Goal: Complete Application Form: Complete application form

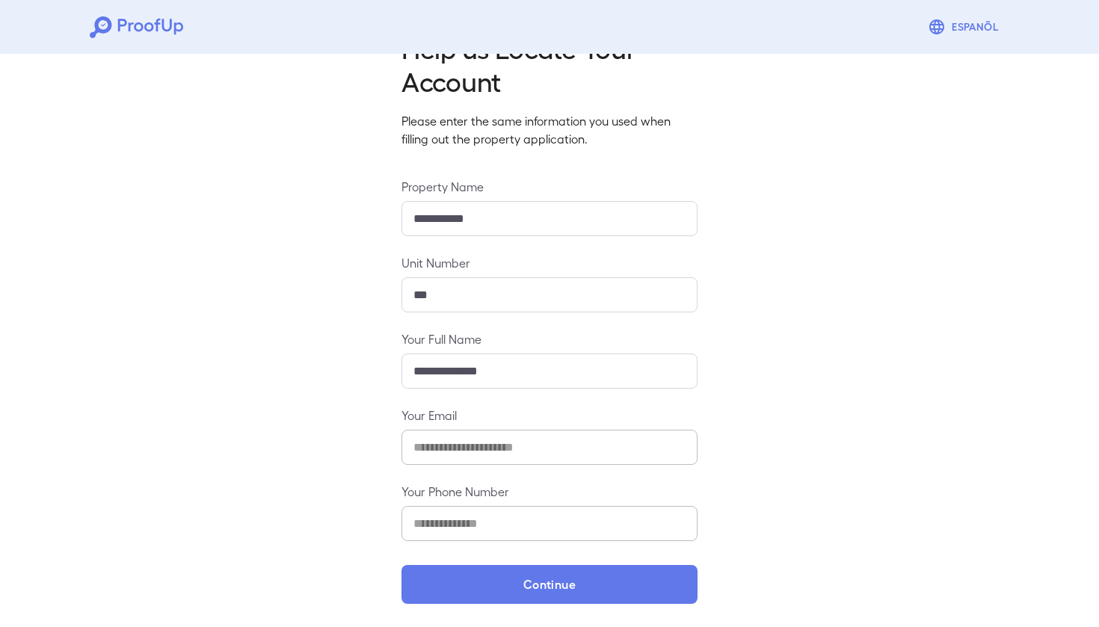
scroll to position [49, 0]
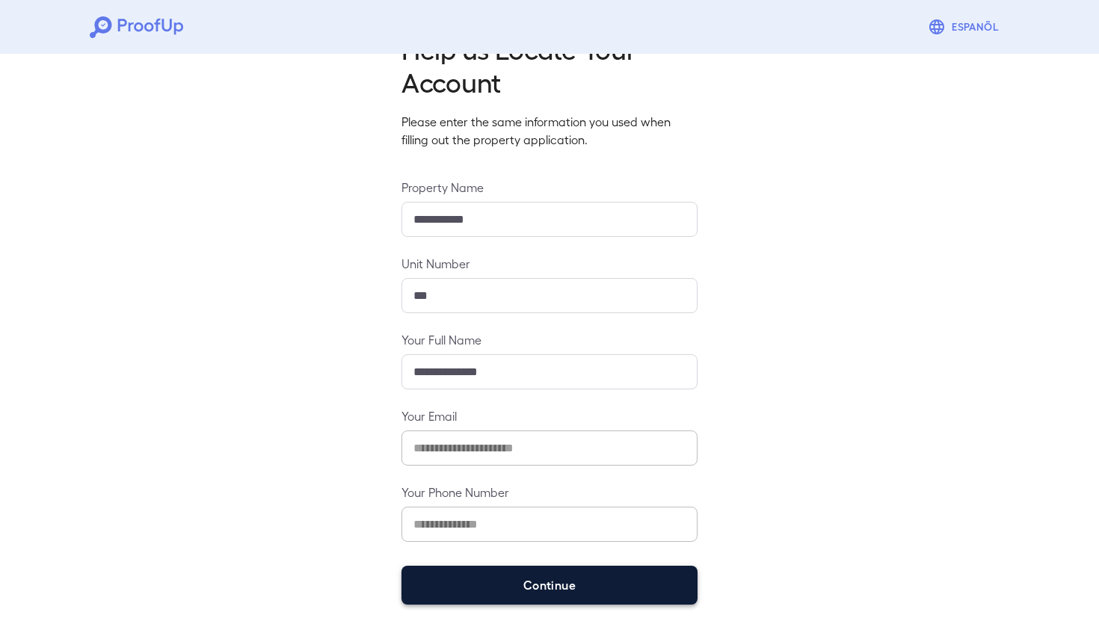
click at [533, 596] on button "Continue" at bounding box center [550, 585] width 296 height 39
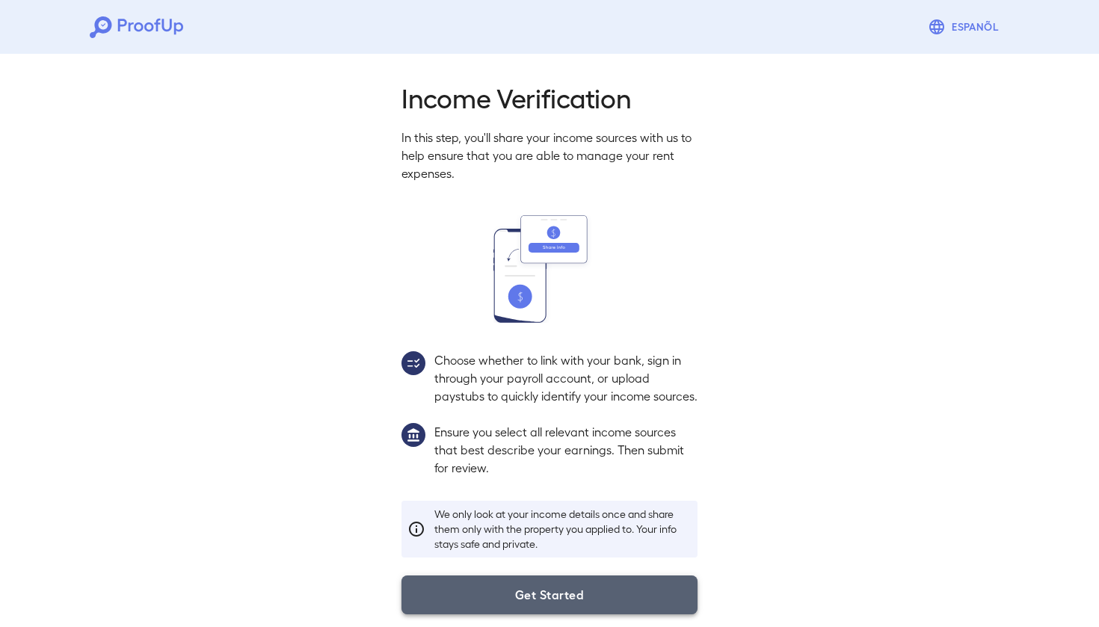
click at [532, 593] on button "Get Started" at bounding box center [550, 595] width 296 height 39
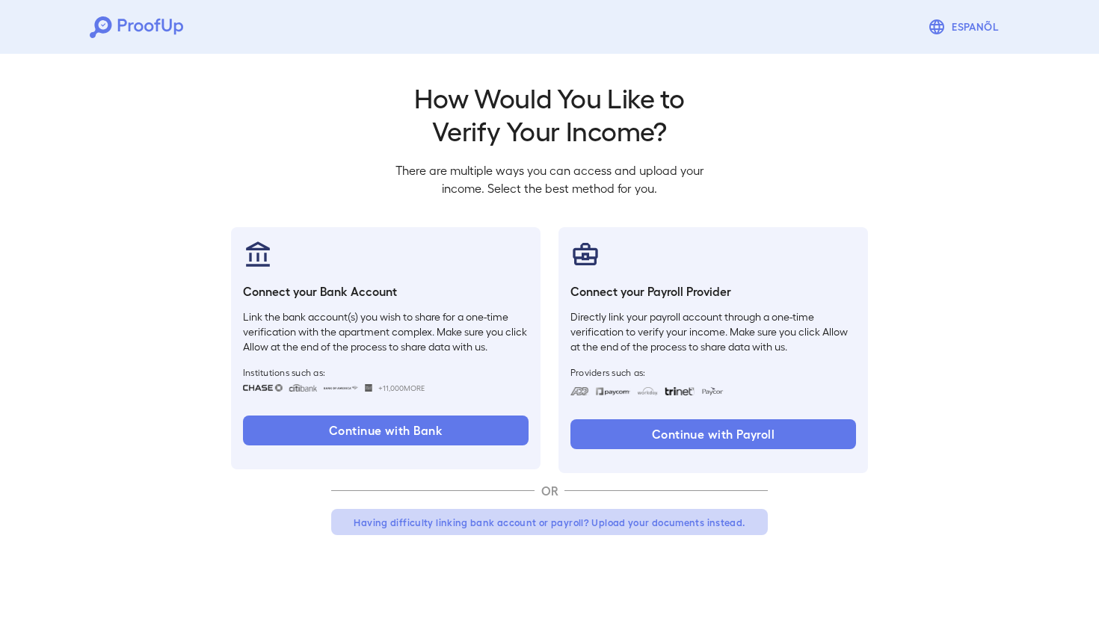
click at [643, 524] on button "Having difficulty linking bank account or payroll? Upload your documents instea…" at bounding box center [549, 522] width 437 height 27
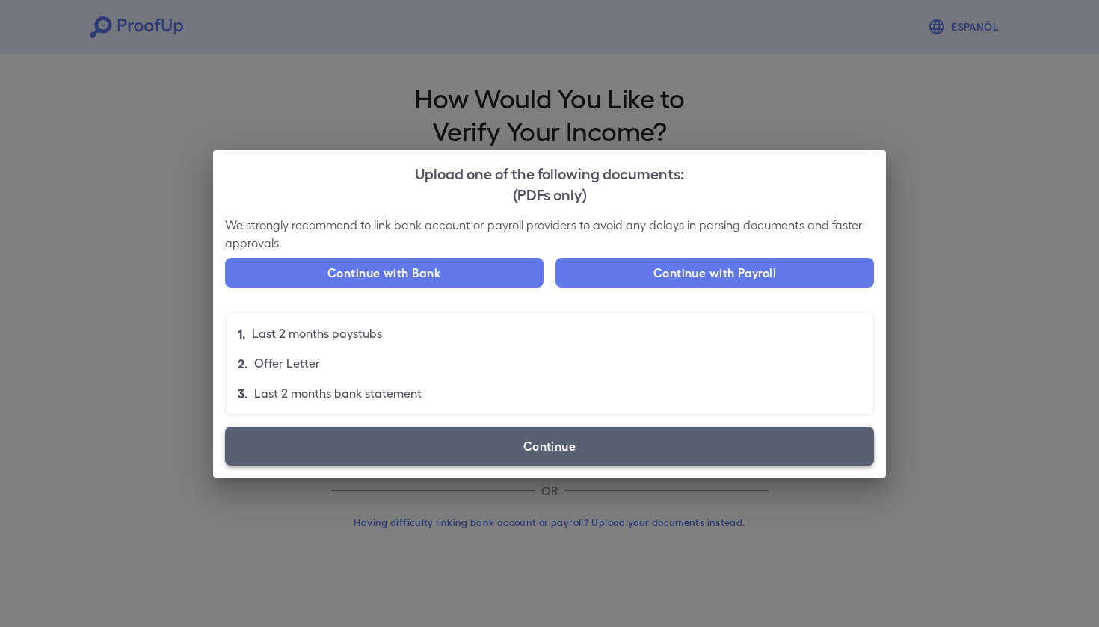
click at [527, 437] on label "Continue" at bounding box center [549, 446] width 649 height 39
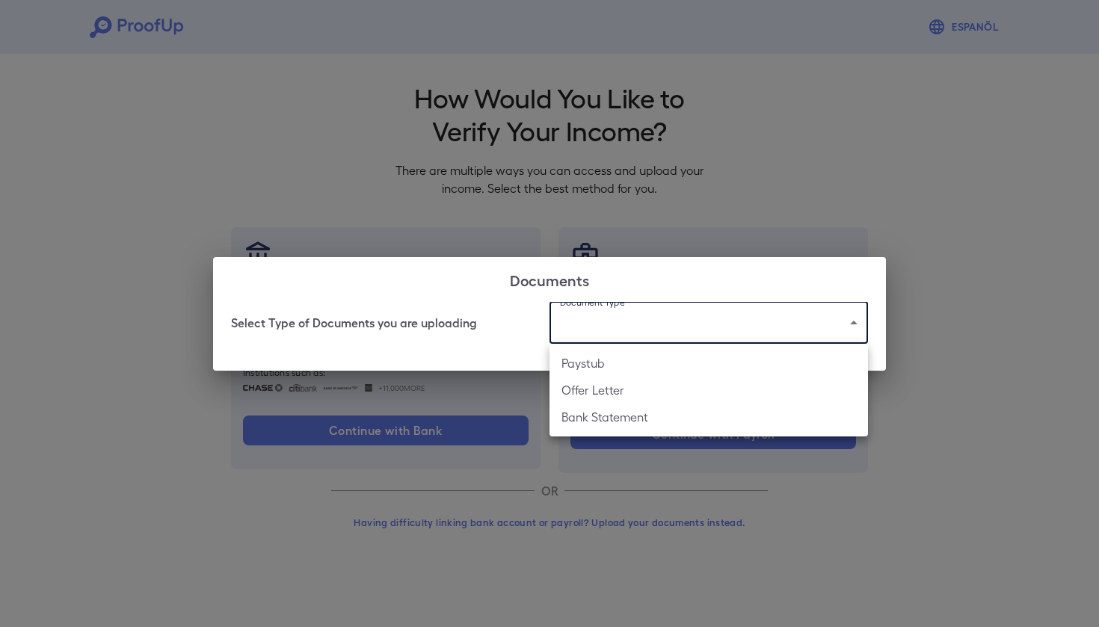
click at [653, 315] on body "Espanõl Go back How Would You Like to Verify Your Income? There are multiple wa…" at bounding box center [549, 285] width 1099 height 571
click at [595, 510] on div at bounding box center [549, 313] width 1099 height 627
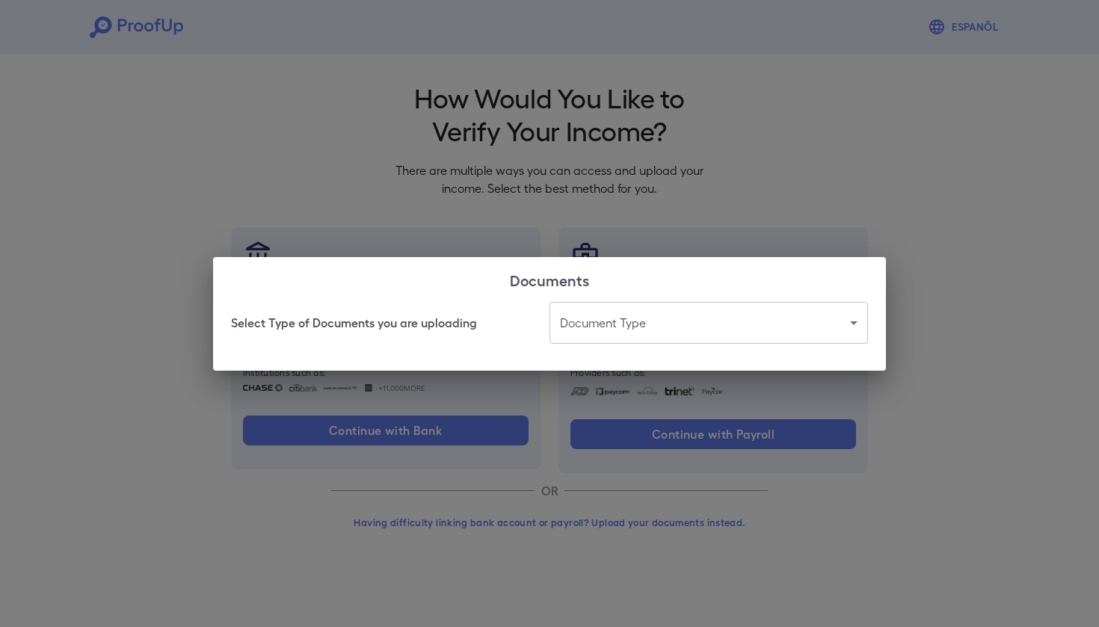
click at [602, 475] on div "Documents Select Type of Documents you are uploading Document Type ​ ​" at bounding box center [549, 313] width 1099 height 627
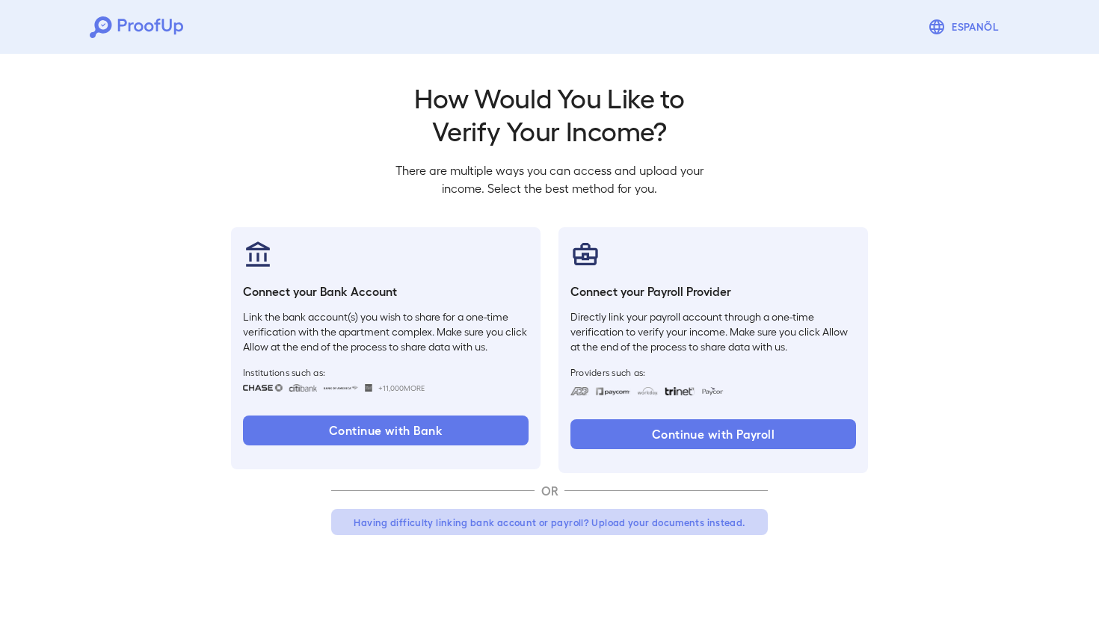
click at [502, 520] on button "Having difficulty linking bank account or payroll? Upload your documents instea…" at bounding box center [549, 522] width 437 height 27
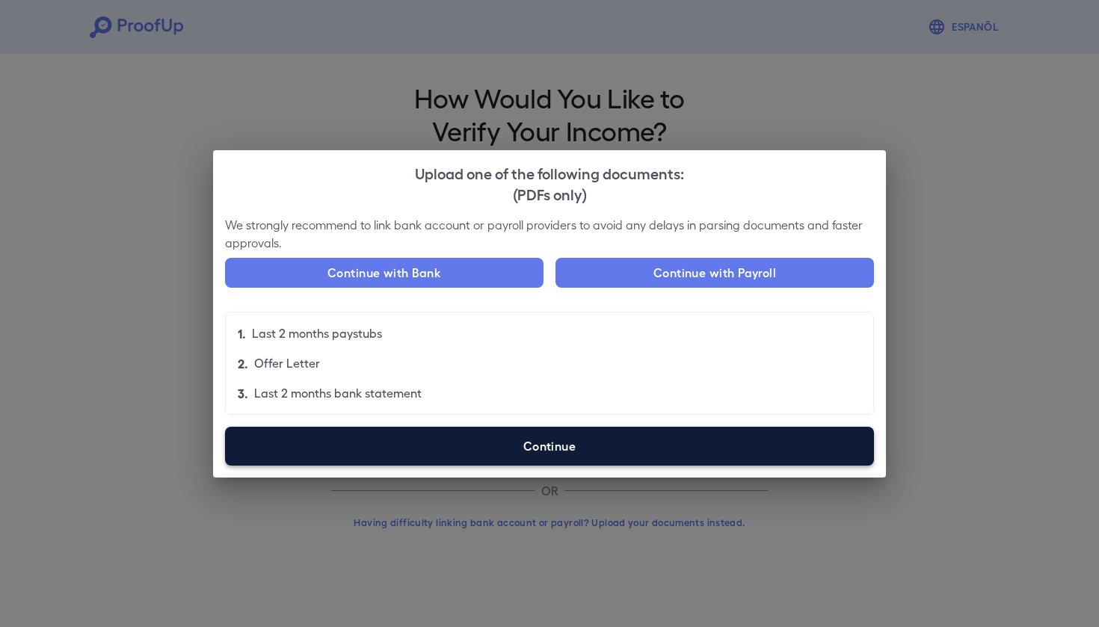
click at [505, 443] on label "Continue" at bounding box center [549, 446] width 649 height 39
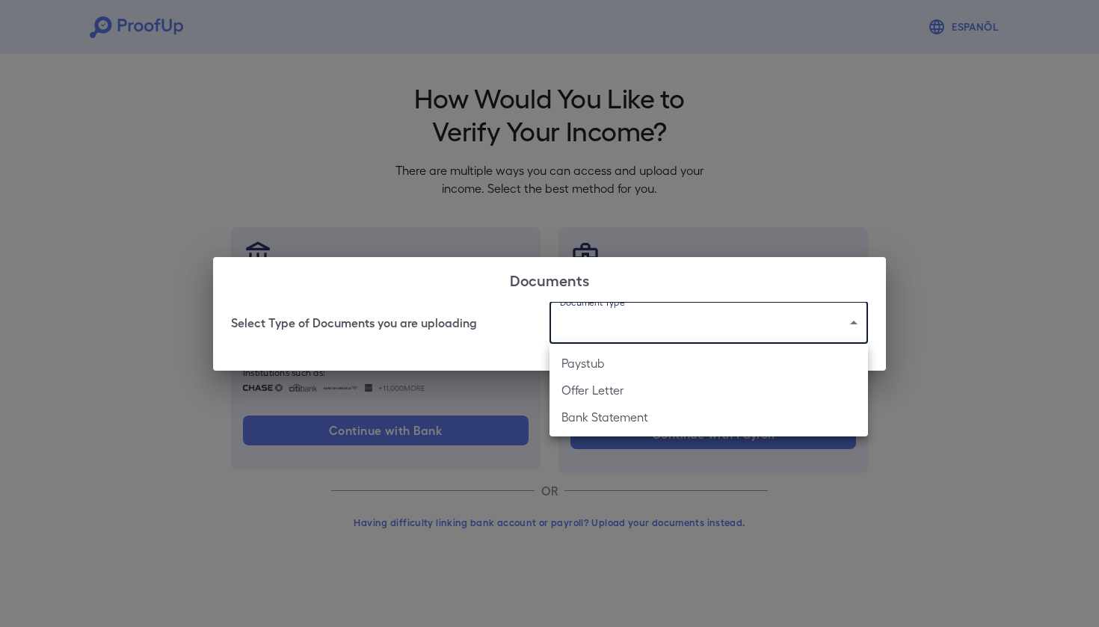
click at [622, 327] on body "Espanõl Go back How Would You Like to Verify Your Income? There are multiple wa…" at bounding box center [549, 285] width 1099 height 571
click at [603, 459] on div at bounding box center [549, 313] width 1099 height 627
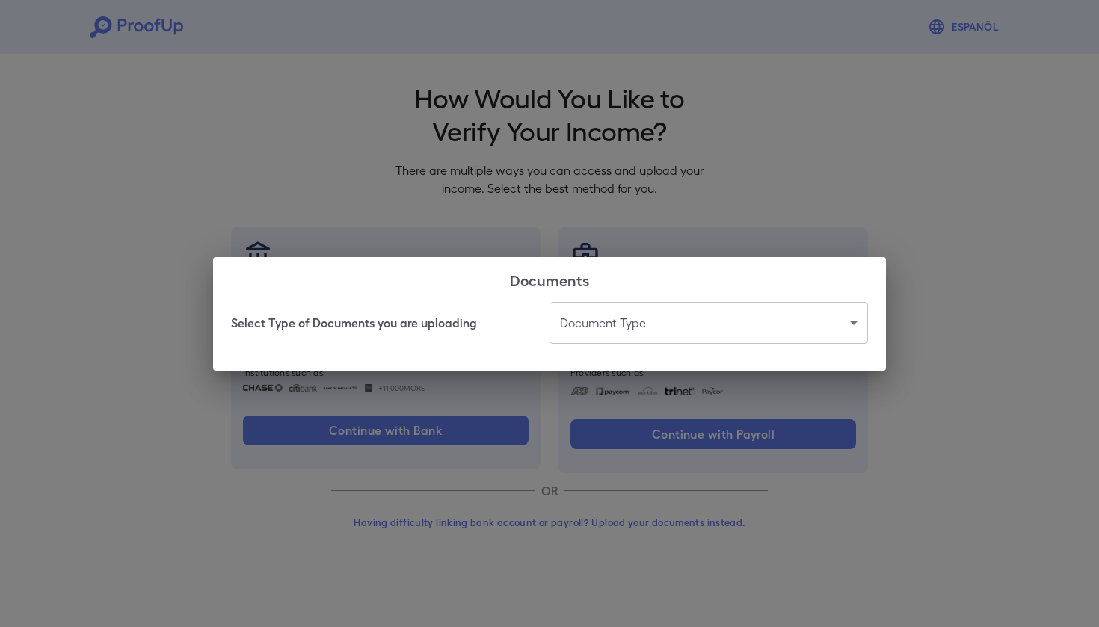
click at [603, 459] on div at bounding box center [549, 313] width 1099 height 627
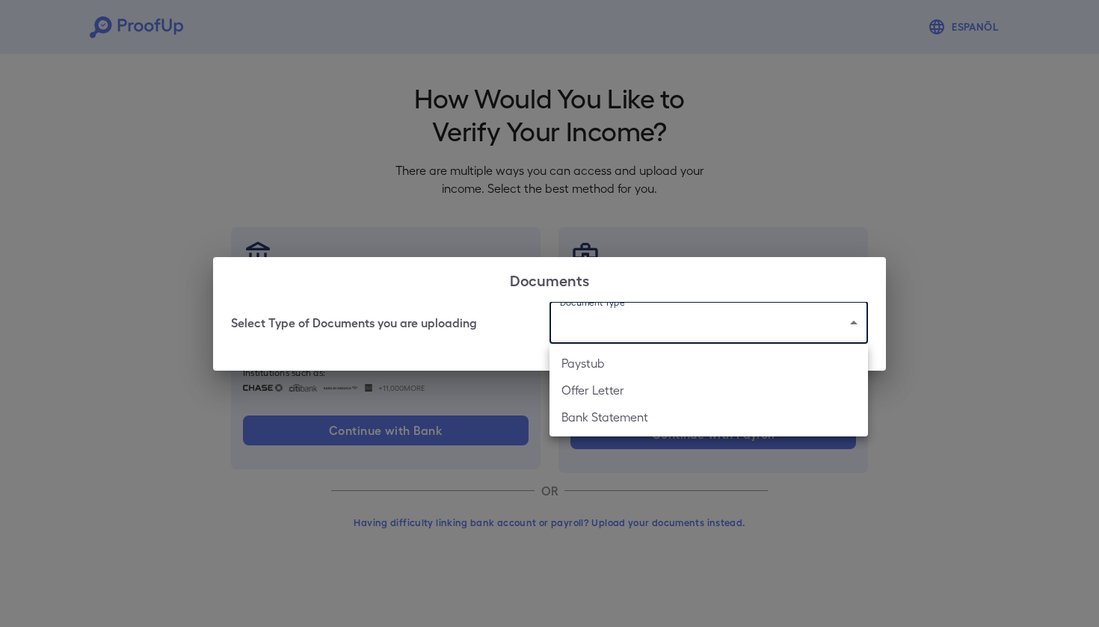
click at [615, 328] on body "Espanõl Go back How Would You Like to Verify Your Income? There are multiple wa…" at bounding box center [549, 285] width 1099 height 571
click at [549, 485] on div at bounding box center [549, 313] width 1099 height 627
click at [636, 333] on body "Espanõl Go back How Would You Like to Verify Your Income? There are multiple wa…" at bounding box center [549, 285] width 1099 height 571
click at [526, 544] on div at bounding box center [549, 313] width 1099 height 627
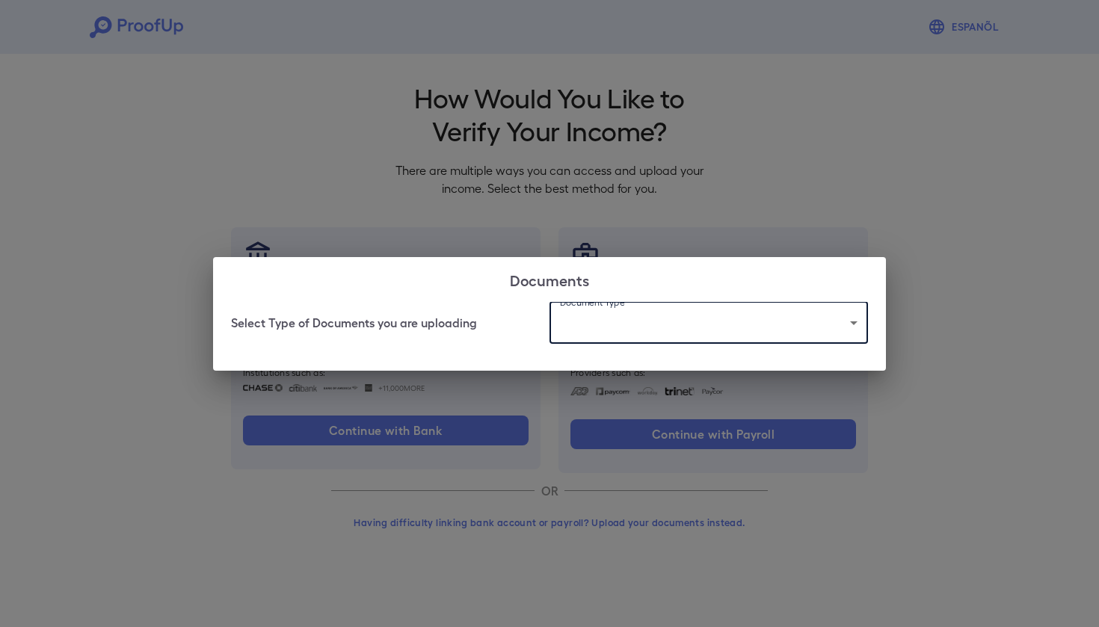
click at [755, 485] on div "Documents Select Type of Documents you are uploading Document Type ​ ​" at bounding box center [549, 313] width 1099 height 627
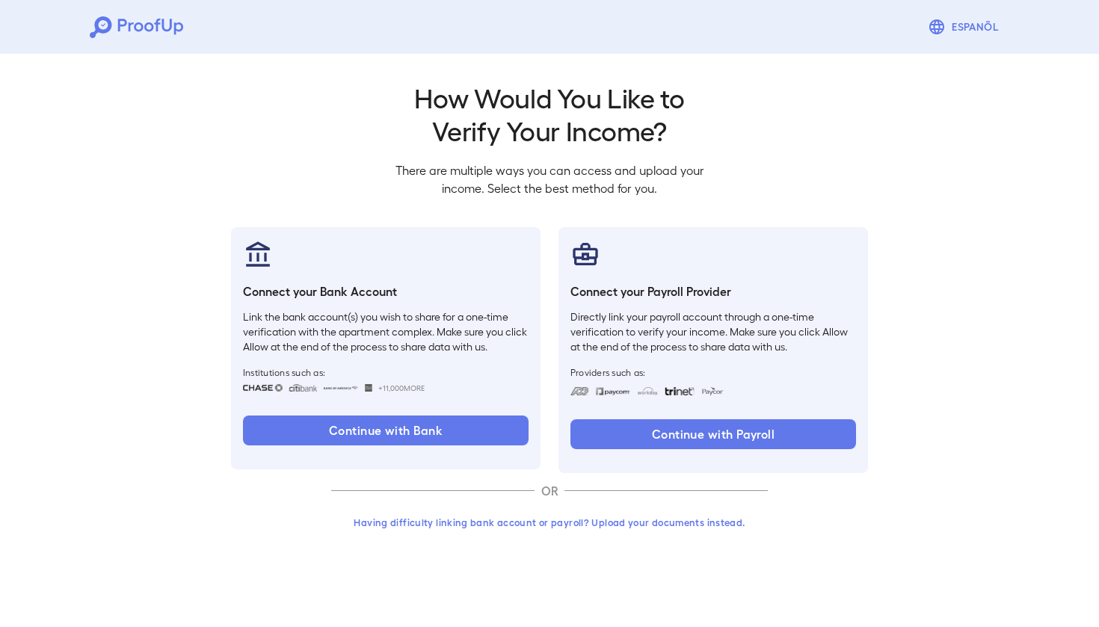
click at [547, 524] on button "Having difficulty linking bank account or payroll? Upload your documents instea…" at bounding box center [549, 522] width 437 height 27
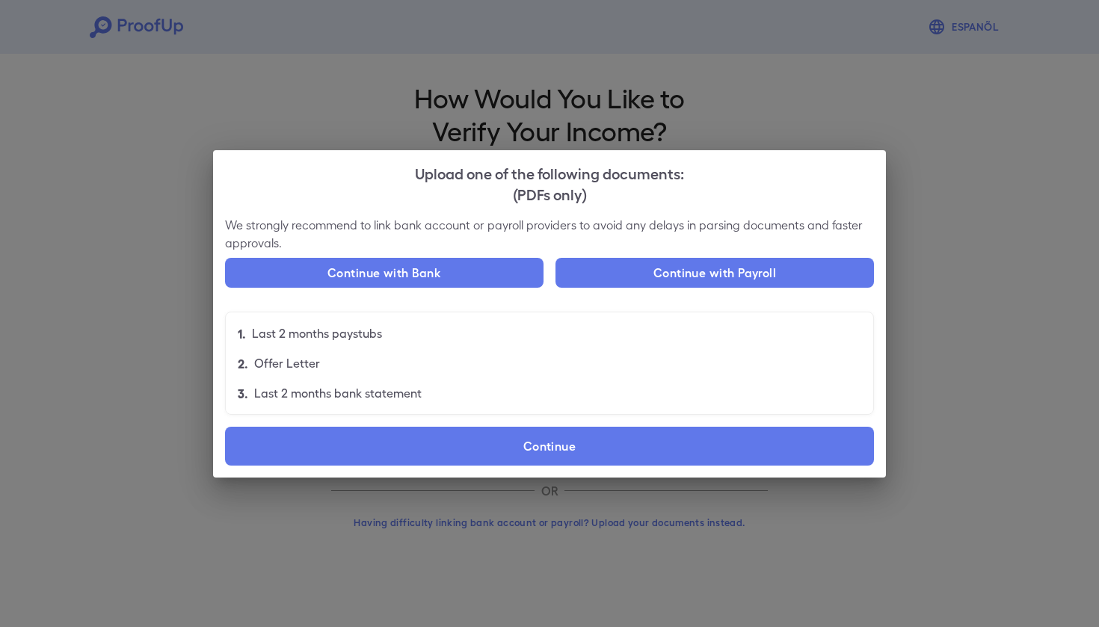
click at [602, 510] on div "Upload one of the following documents: (PDFs only) We strongly recommend to lin…" at bounding box center [549, 313] width 1099 height 627
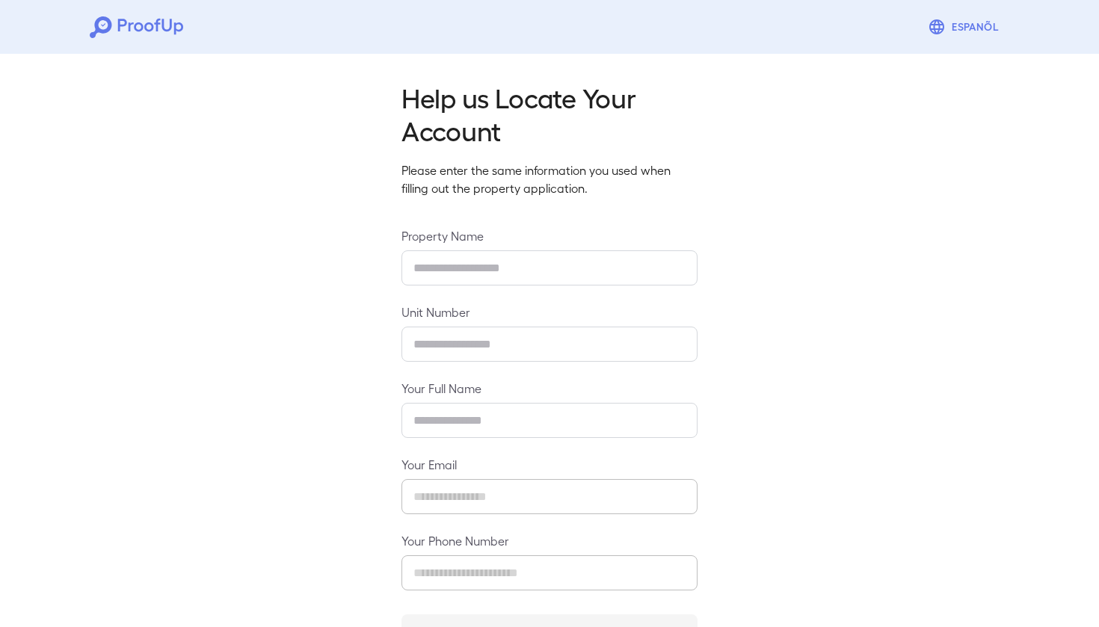
type input "**********"
type input "***"
type input "**********"
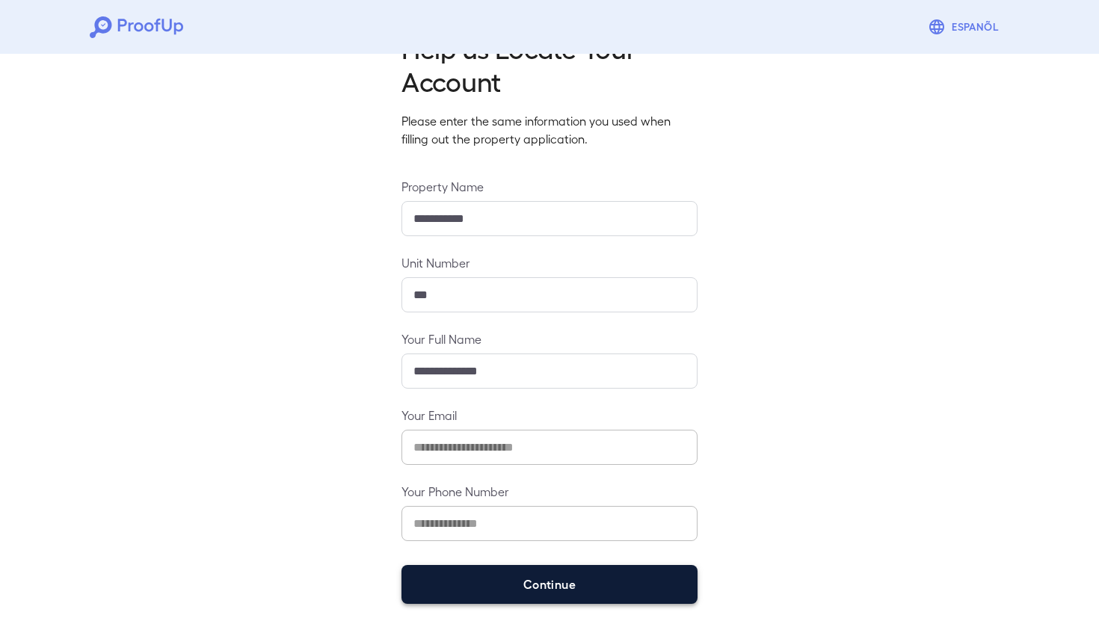
scroll to position [49, 0]
click at [545, 594] on button "Continue" at bounding box center [550, 585] width 296 height 39
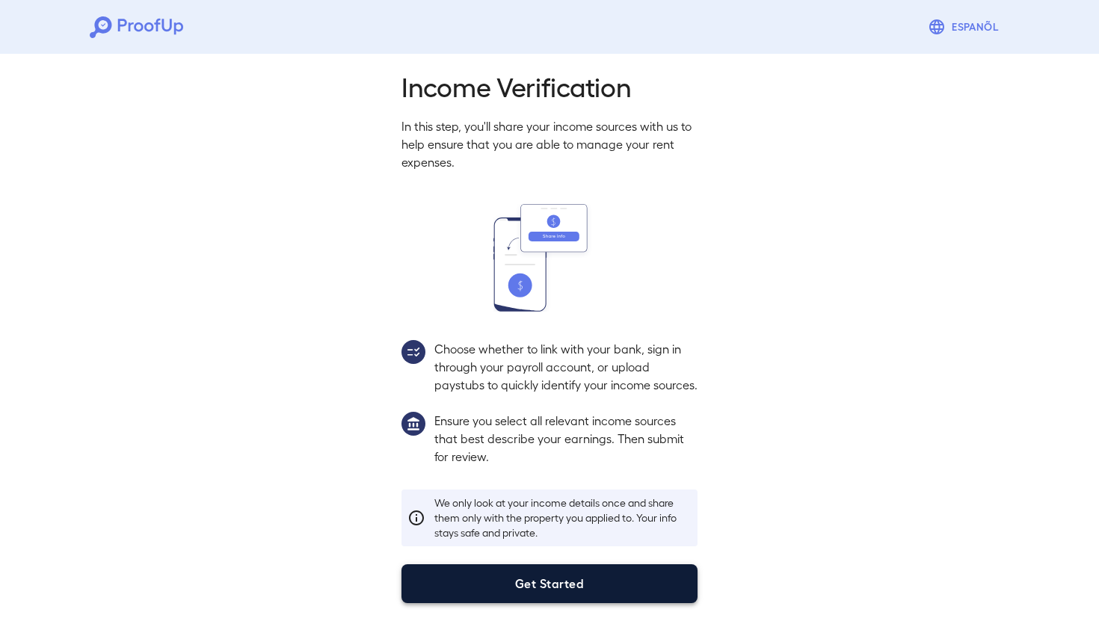
scroll to position [29, 0]
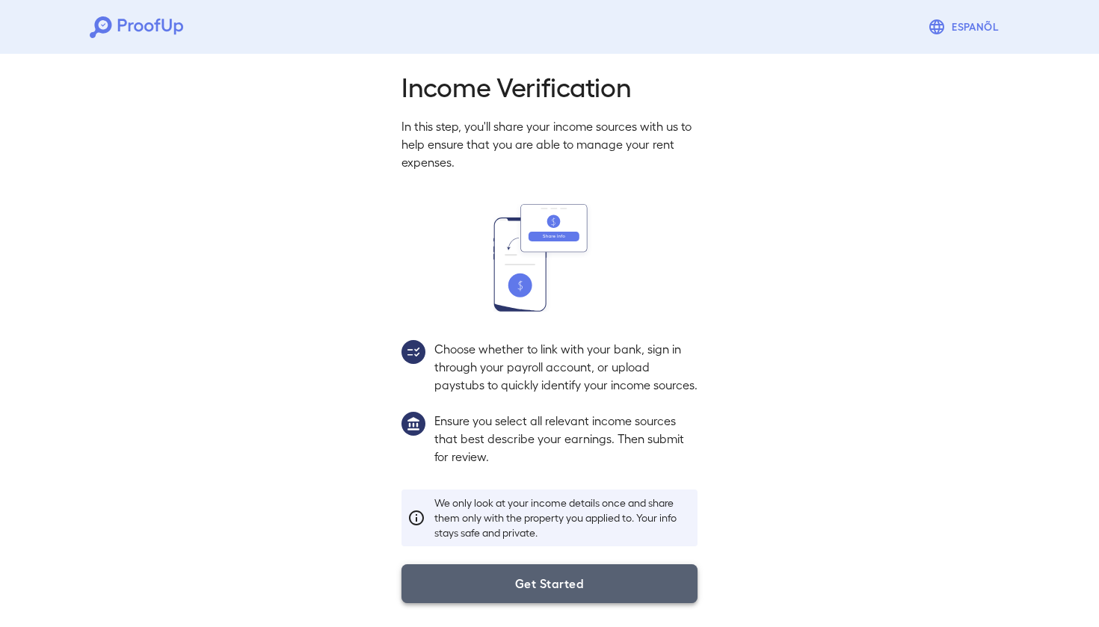
click at [545, 587] on button "Get Started" at bounding box center [550, 583] width 296 height 39
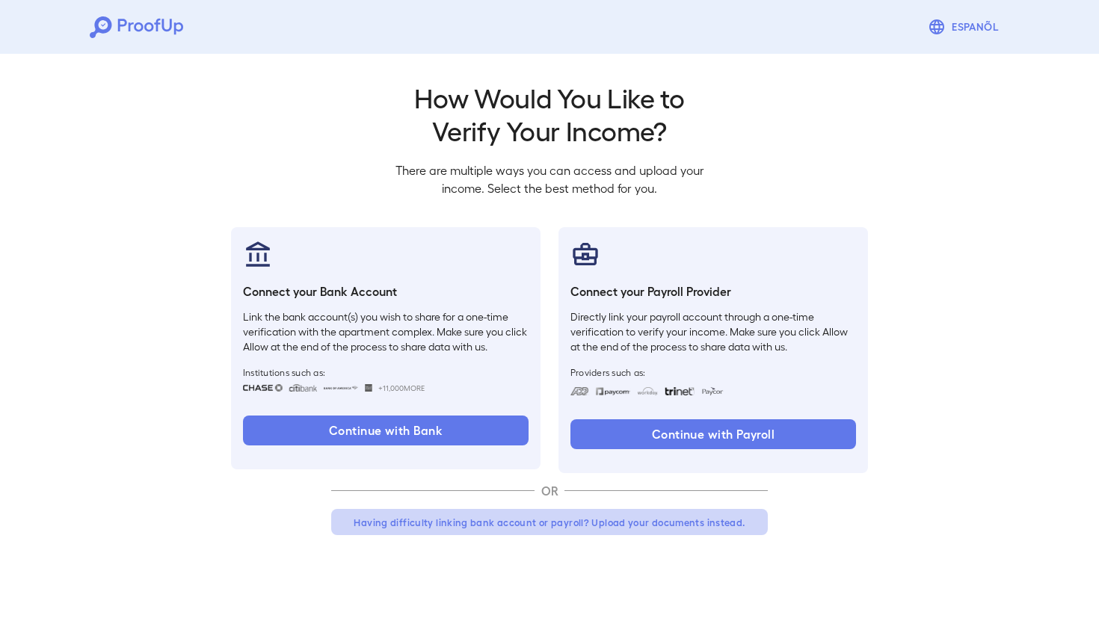
click at [520, 523] on button "Having difficulty linking bank account or payroll? Upload your documents instea…" at bounding box center [549, 522] width 437 height 27
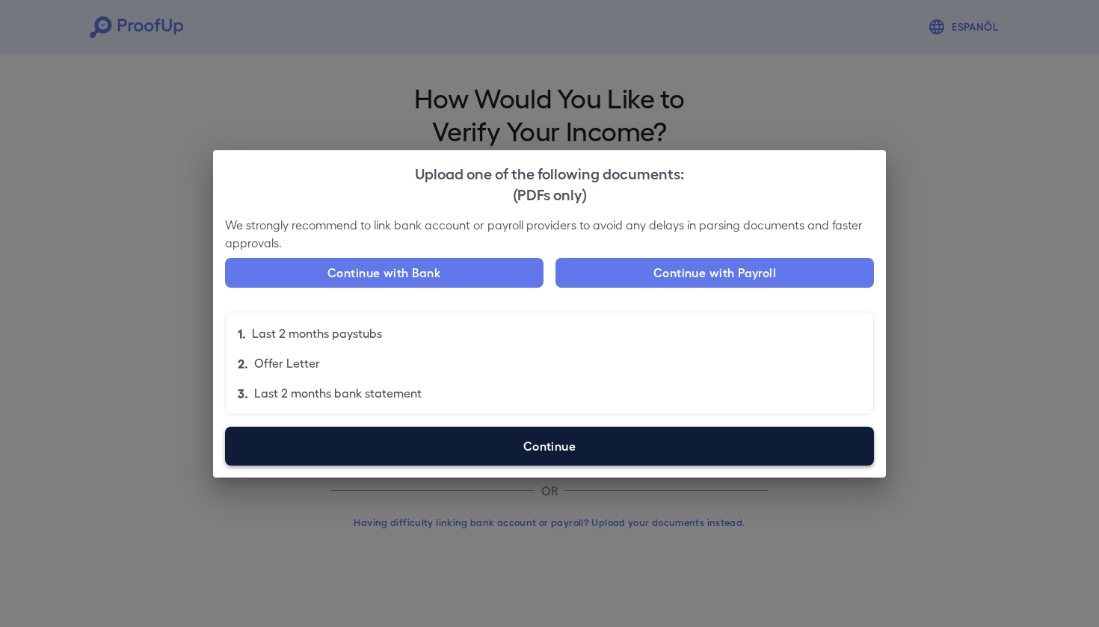
click at [582, 450] on label "Continue" at bounding box center [549, 446] width 649 height 39
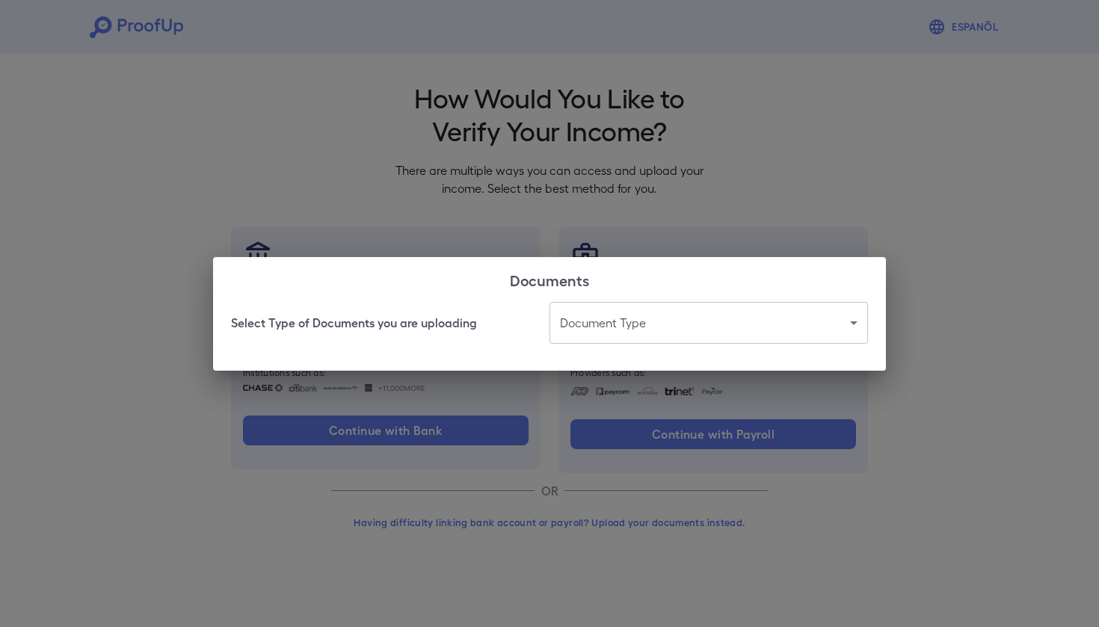
click at [858, 322] on body "Espanõl Go back How Would You Like to Verify Your Income? There are multiple wa…" at bounding box center [549, 285] width 1099 height 571
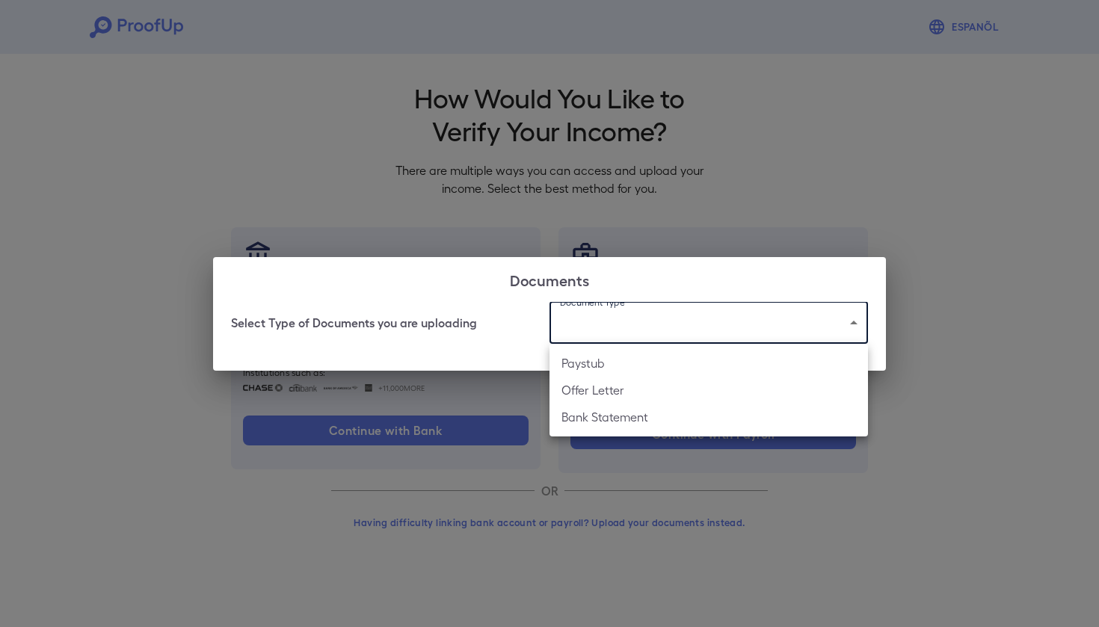
click at [463, 312] on div at bounding box center [549, 313] width 1099 height 627
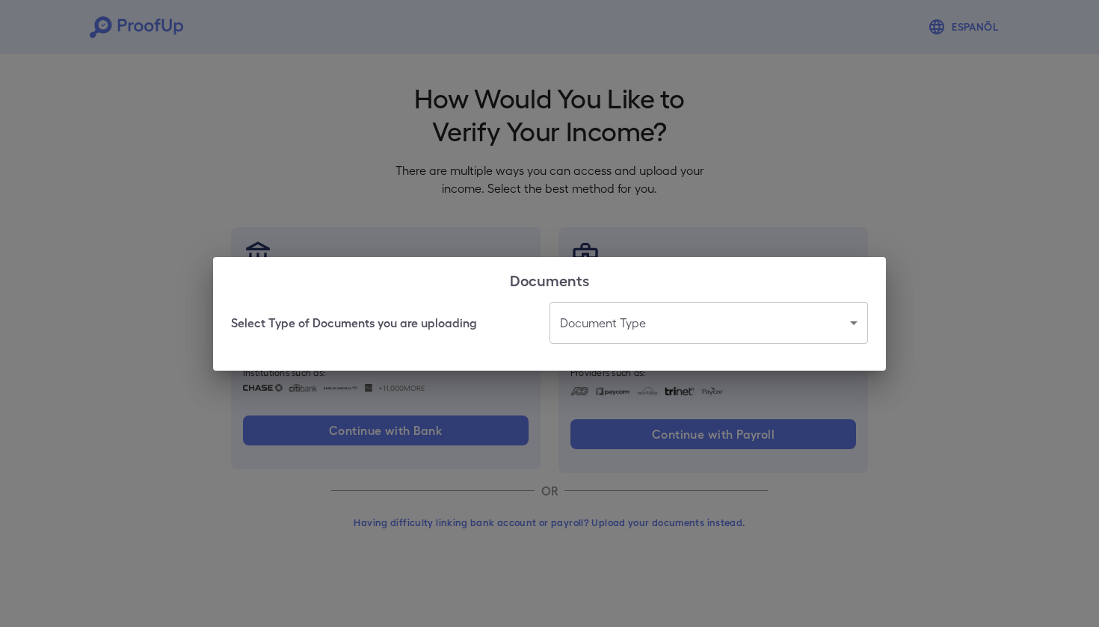
click at [474, 327] on div "Select Type of Documents you are uploading Document Type ​ ​" at bounding box center [549, 323] width 637 height 42
click at [419, 308] on div "Select Type of Documents you are uploading Document Type ​ ​" at bounding box center [549, 323] width 637 height 42
click at [742, 318] on body "Espanõl Go back How Would You Like to Verify Your Income? There are multiple wa…" at bounding box center [549, 285] width 1099 height 571
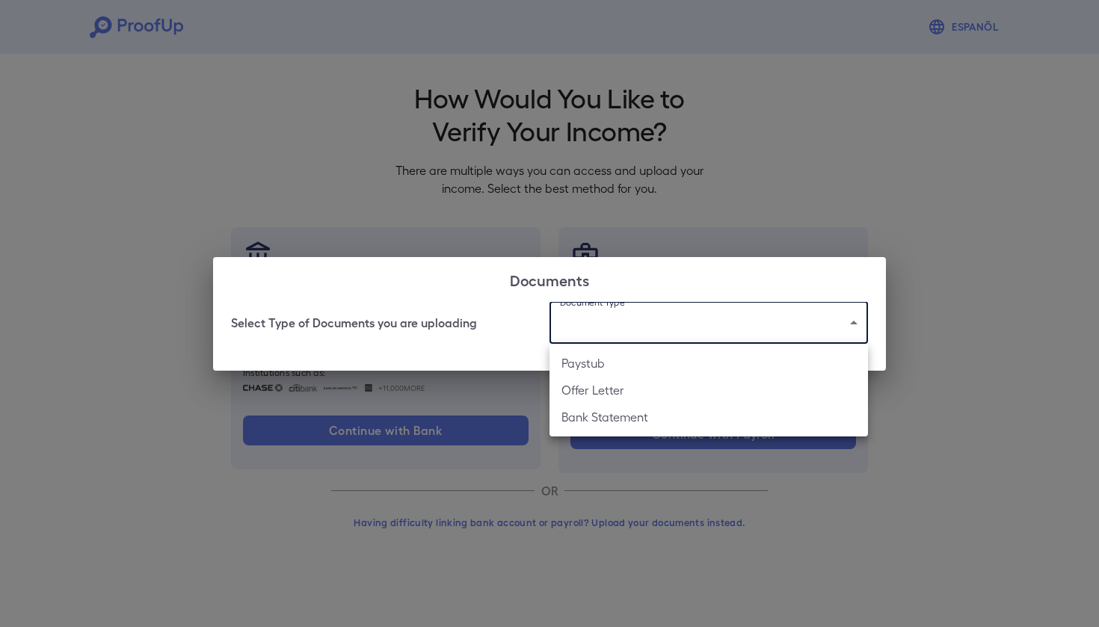
click at [432, 313] on div at bounding box center [549, 313] width 1099 height 627
click at [859, 323] on body "Espanõl Go back How Would You Like to Verify Your Income? There are multiple wa…" at bounding box center [549, 285] width 1099 height 571
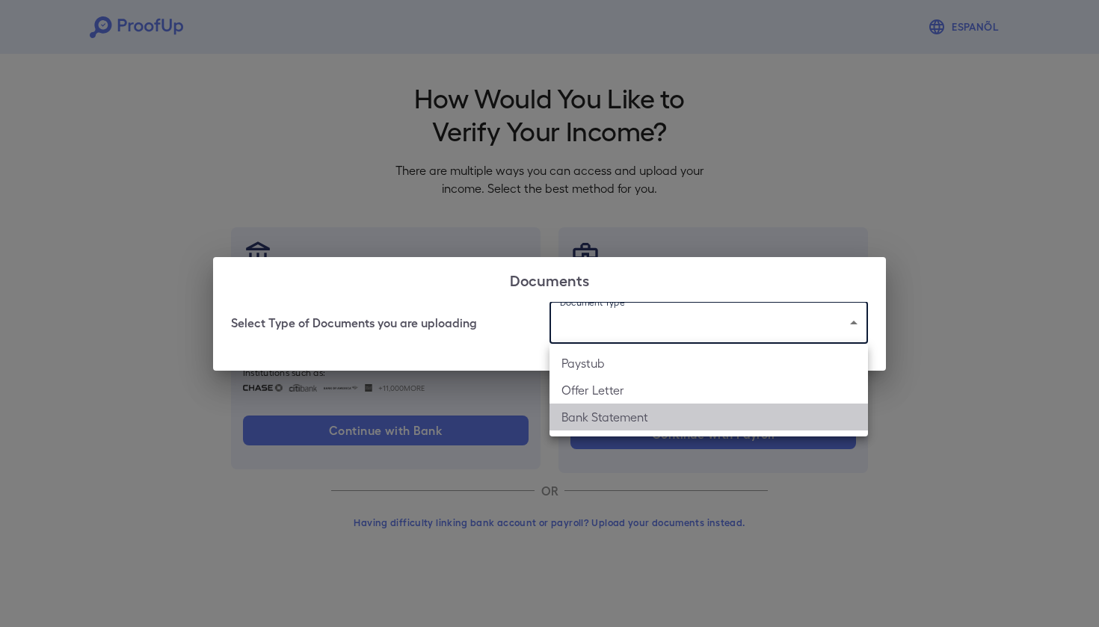
click at [698, 412] on li "Bank Statement" at bounding box center [709, 417] width 319 height 27
type input "**********"
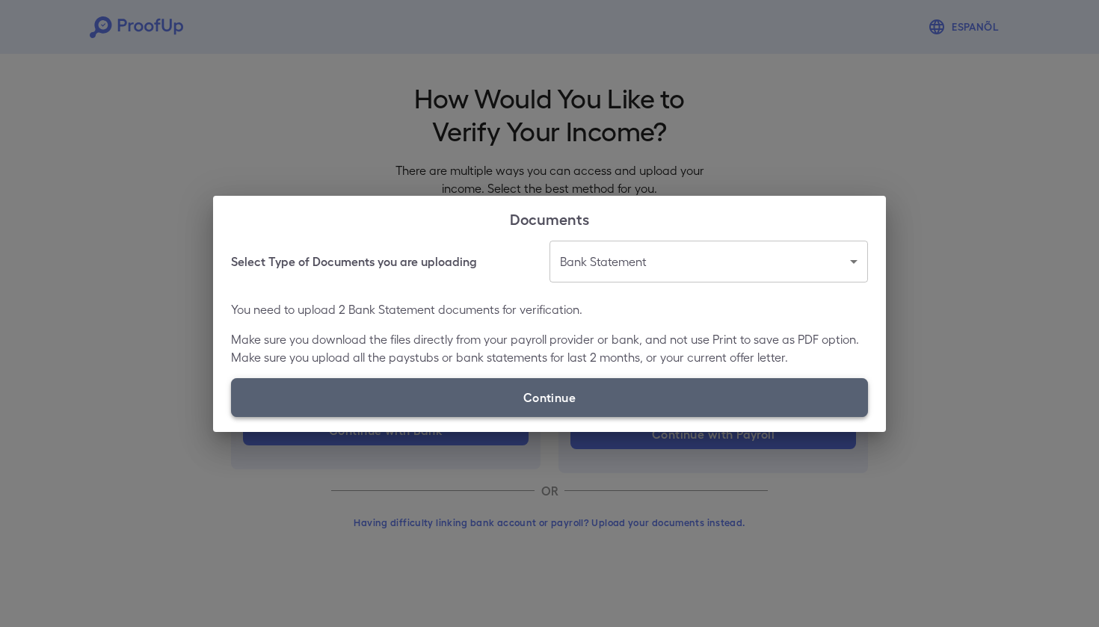
click at [653, 404] on label "Continue" at bounding box center [549, 397] width 637 height 39
click at [232, 416] on input "Continue" at bounding box center [231, 416] width 1 height 1
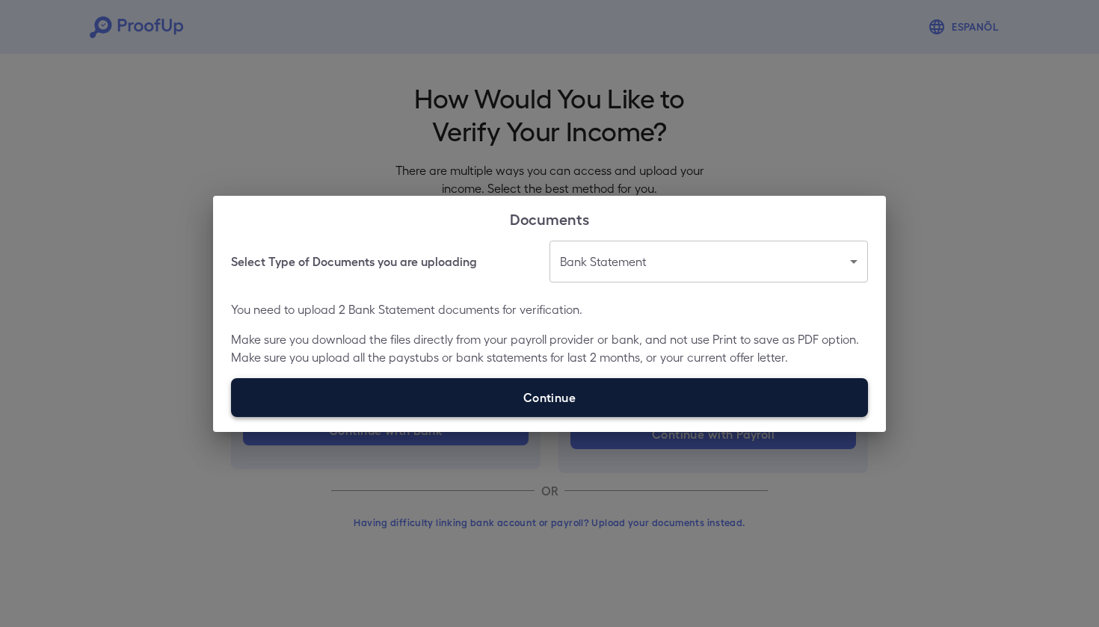
type input "**********"
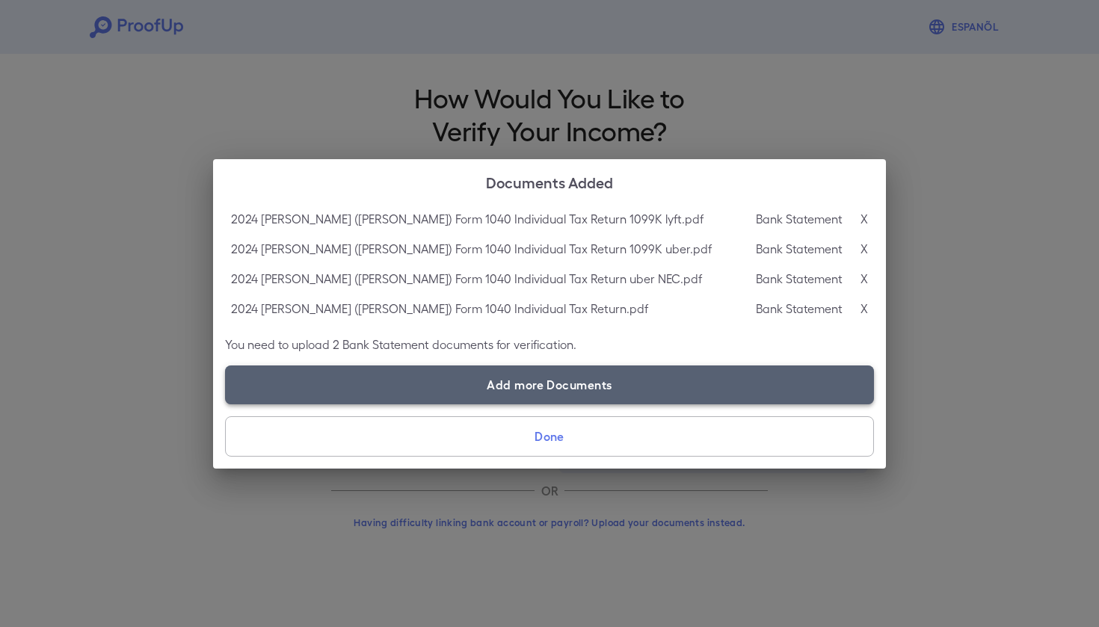
click at [606, 378] on label "Add more Documents" at bounding box center [549, 385] width 649 height 39
click at [226, 404] on input "Add more Documents" at bounding box center [225, 404] width 1 height 1
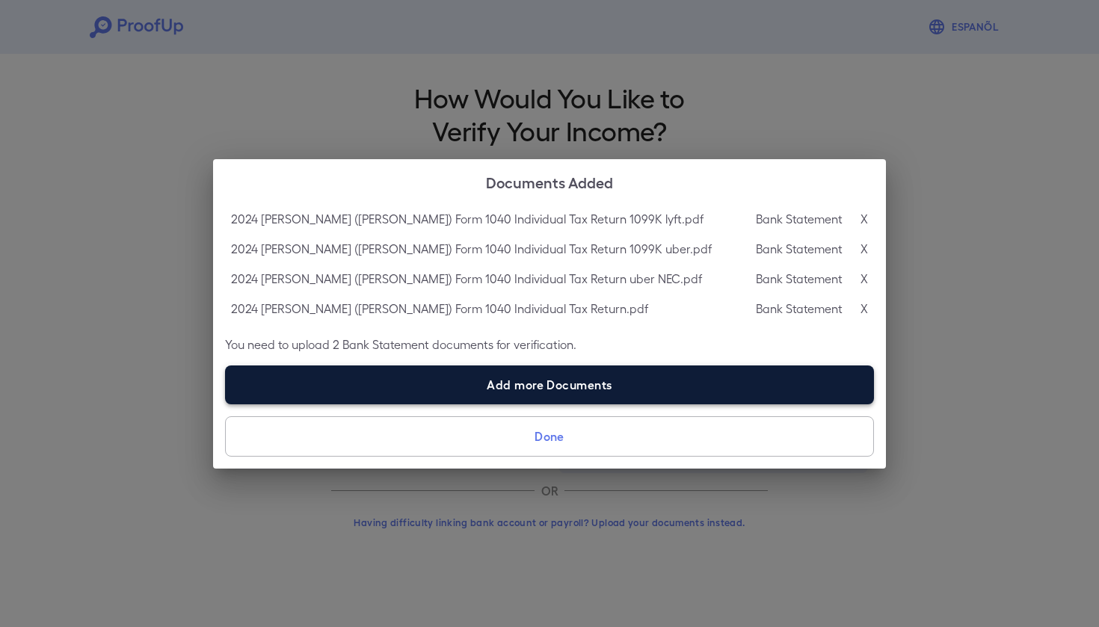
type input "**********"
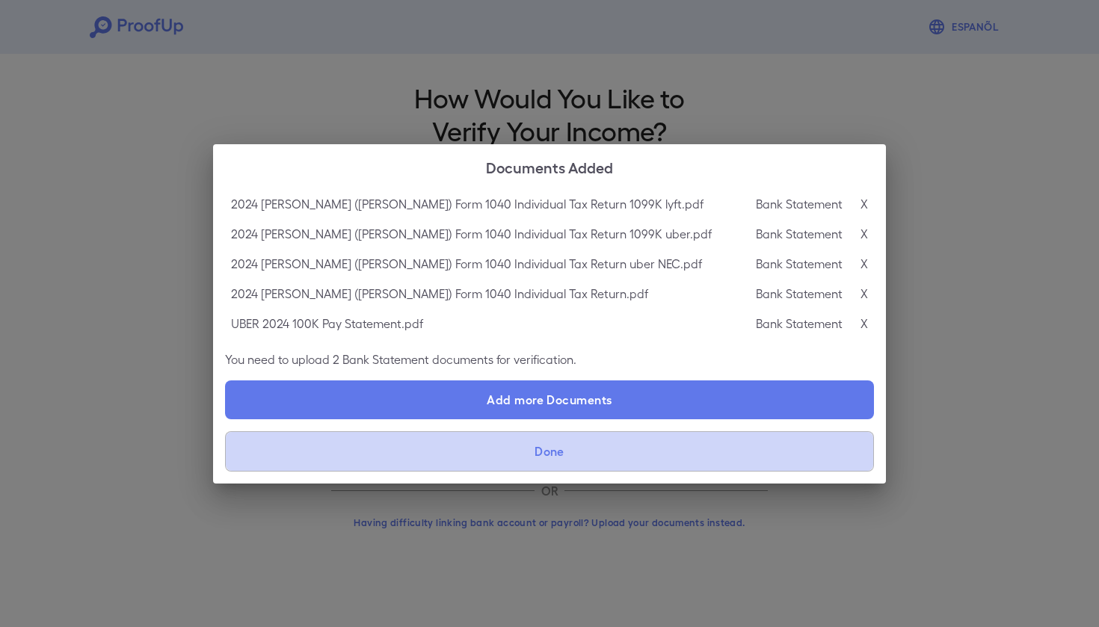
click at [546, 453] on button "Done" at bounding box center [549, 451] width 649 height 40
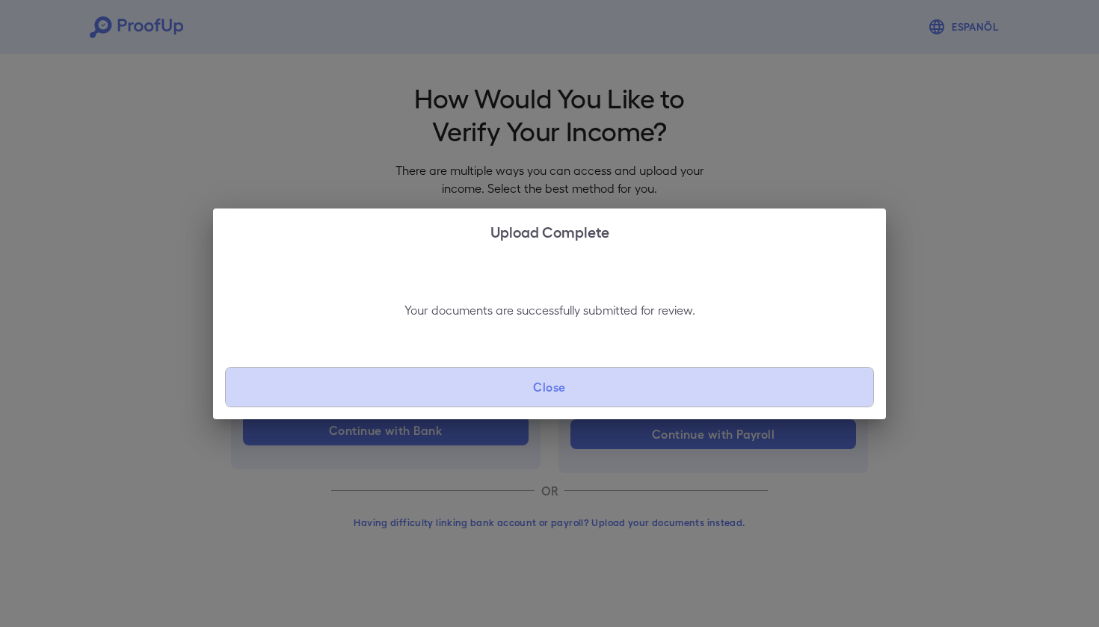
click at [577, 383] on button "Close" at bounding box center [549, 387] width 649 height 40
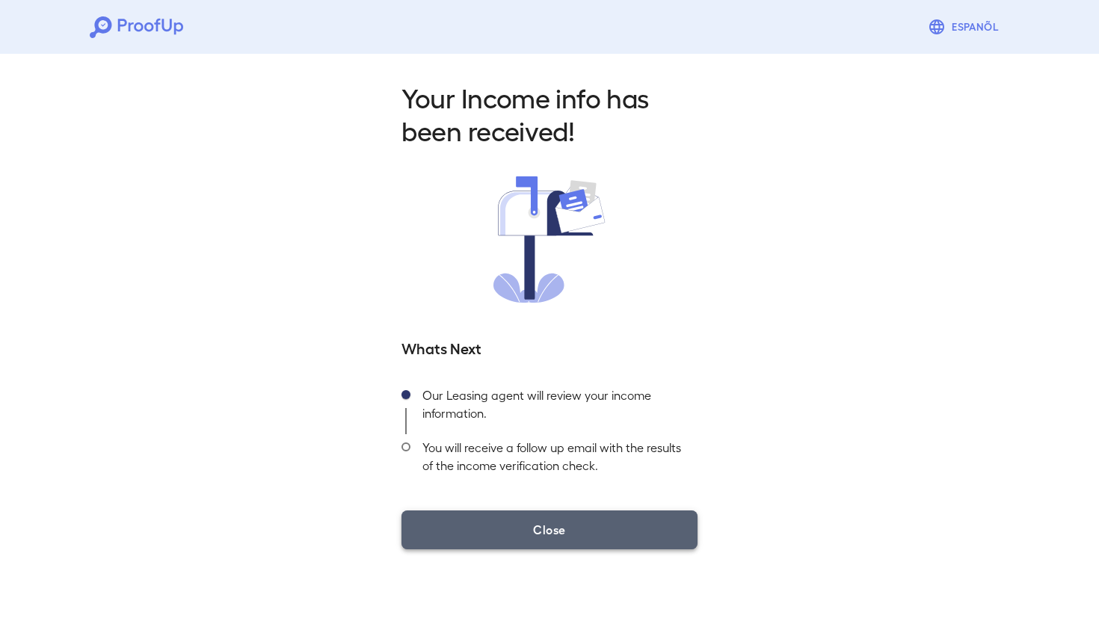
click at [568, 514] on button "Close" at bounding box center [550, 530] width 296 height 39
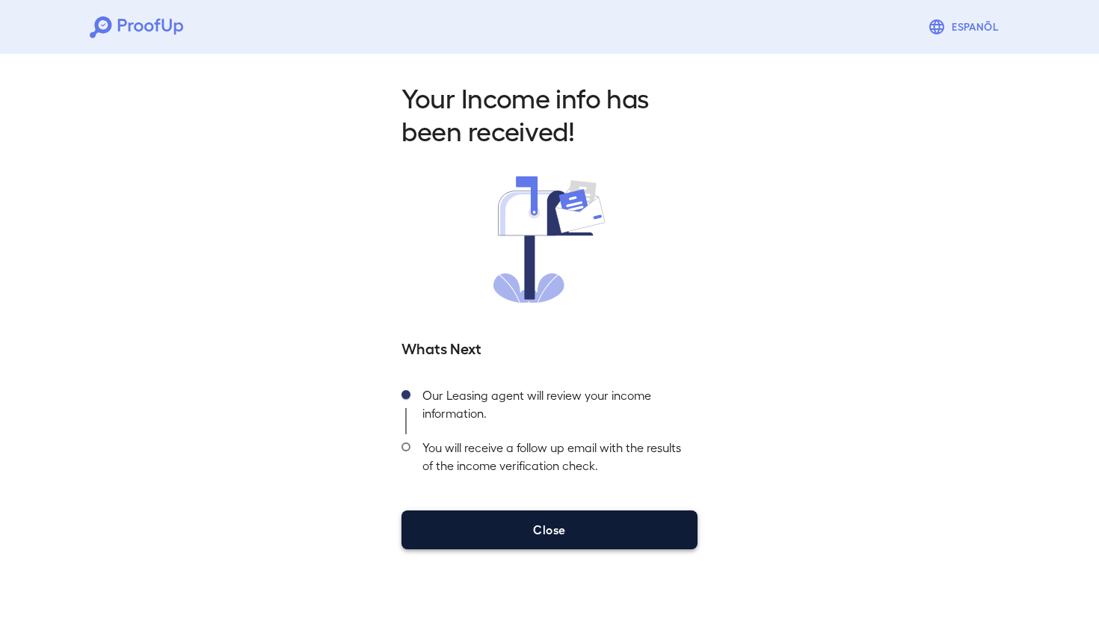
click at [591, 528] on button "Close" at bounding box center [550, 530] width 296 height 39
